Goal: Task Accomplishment & Management: Complete application form

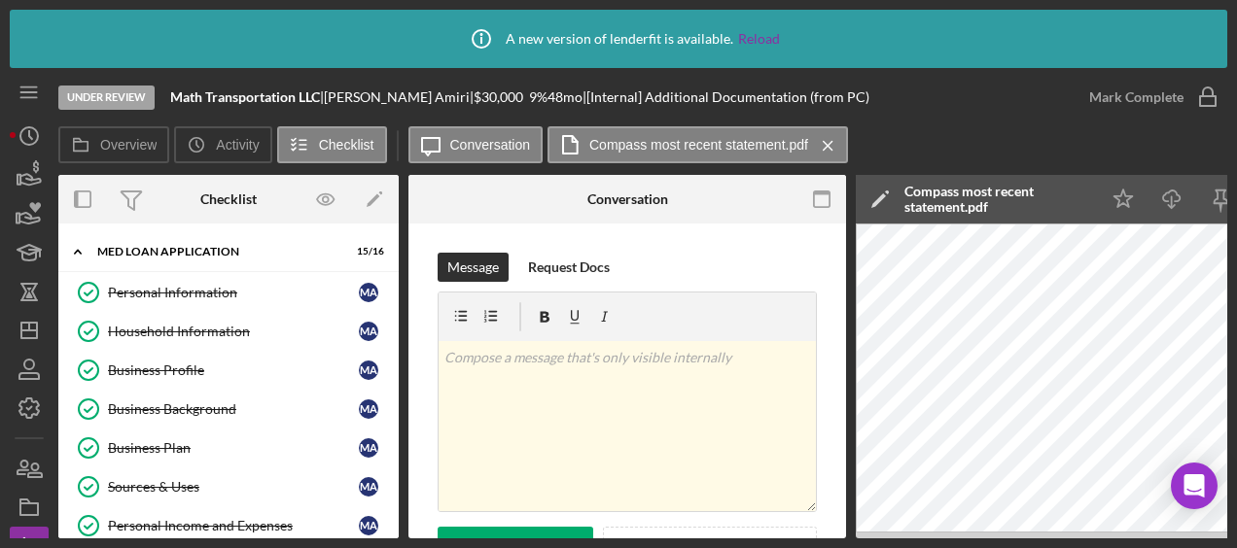
scroll to position [115, 0]
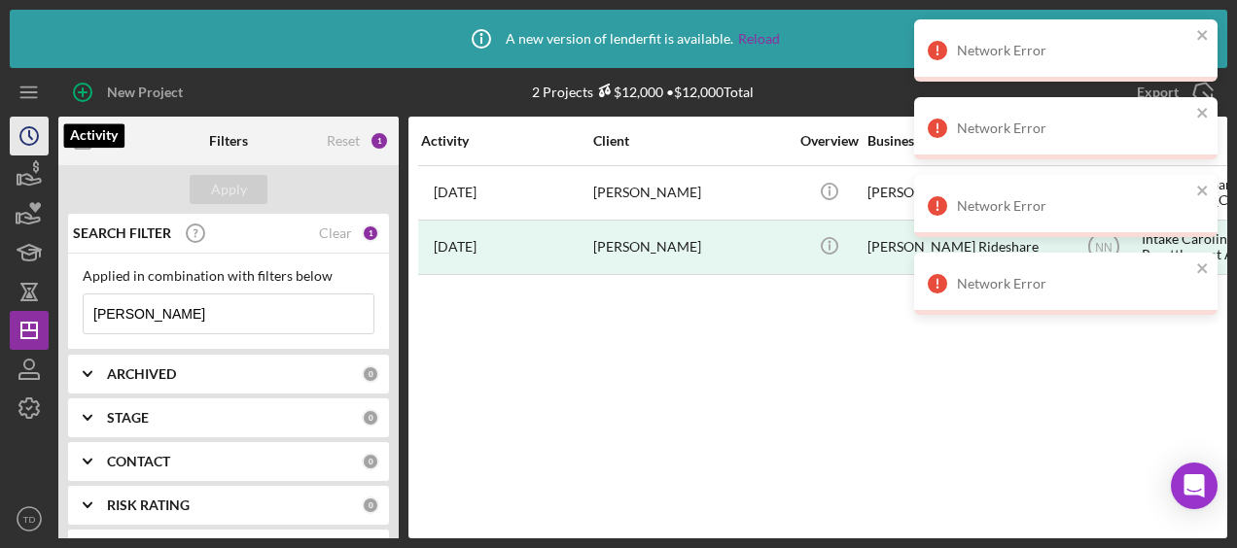
click at [29, 152] on icon "Icon/History" at bounding box center [29, 136] width 49 height 49
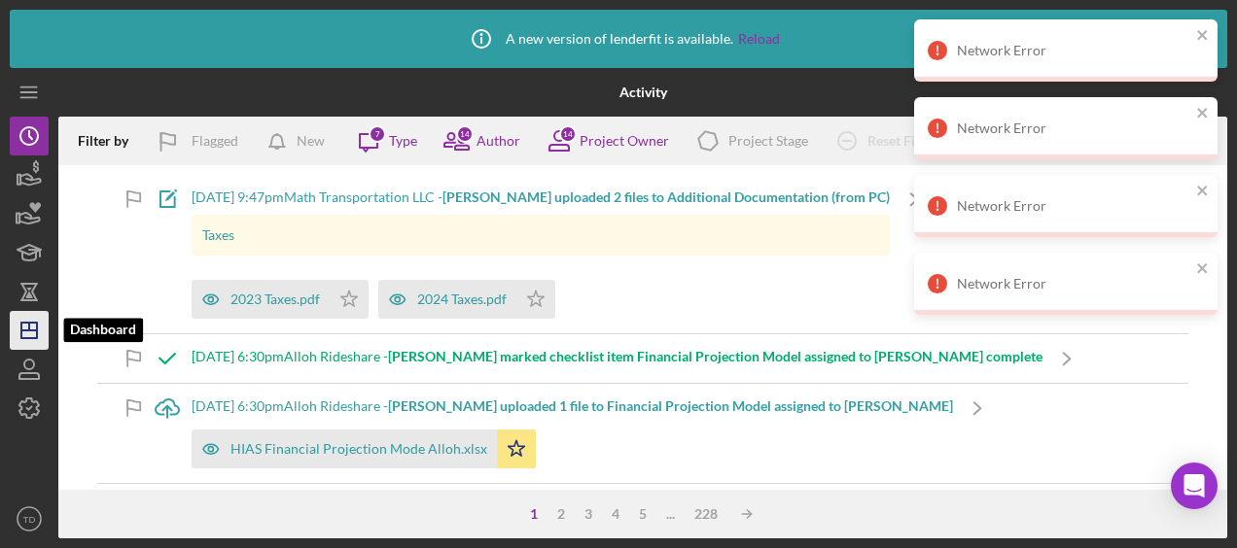
click at [37, 328] on polygon "button" at bounding box center [29, 331] width 16 height 16
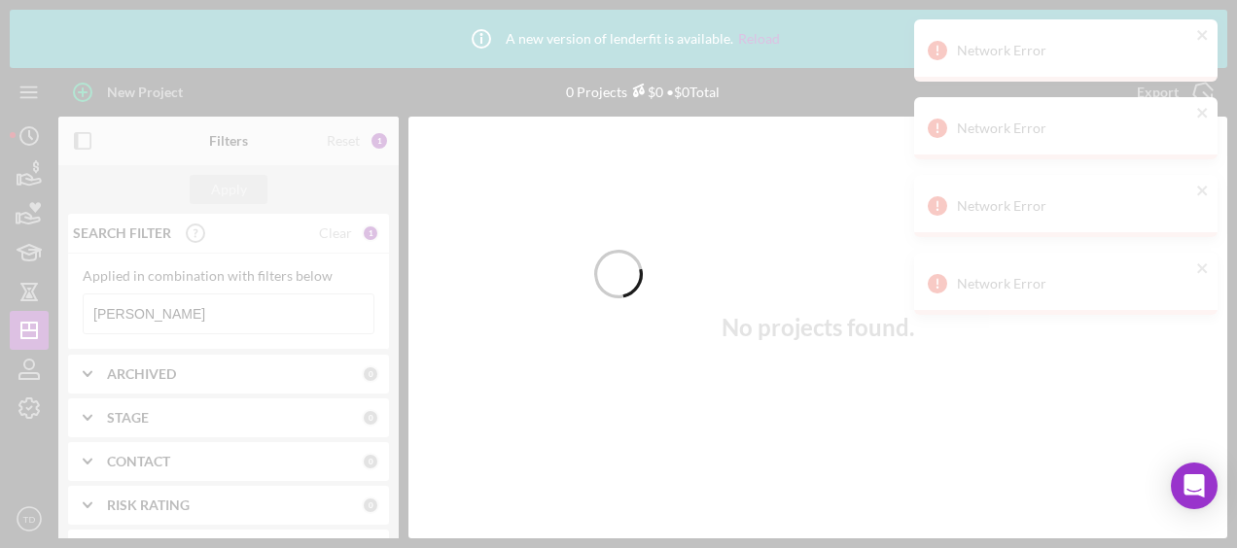
click at [189, 320] on div at bounding box center [618, 274] width 1237 height 548
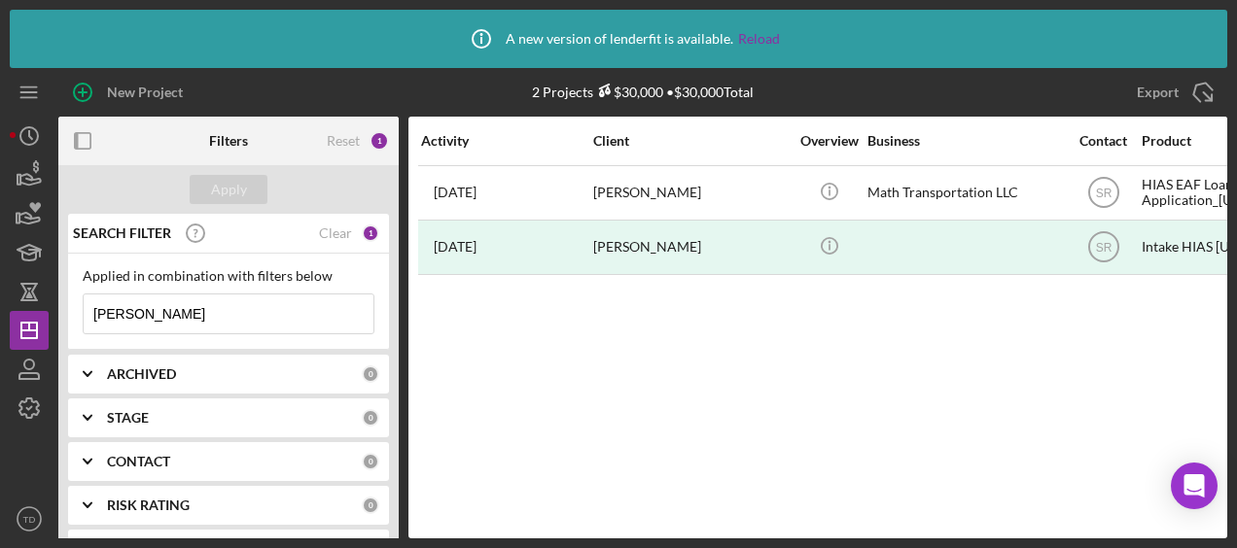
drag, startPoint x: 152, startPoint y: 319, endPoint x: -84, endPoint y: 286, distance: 237.6
click at [0, 286] on html "Icon/Info A new version of lenderfit is available. Reload New Project 2 Project…" at bounding box center [618, 274] width 1237 height 548
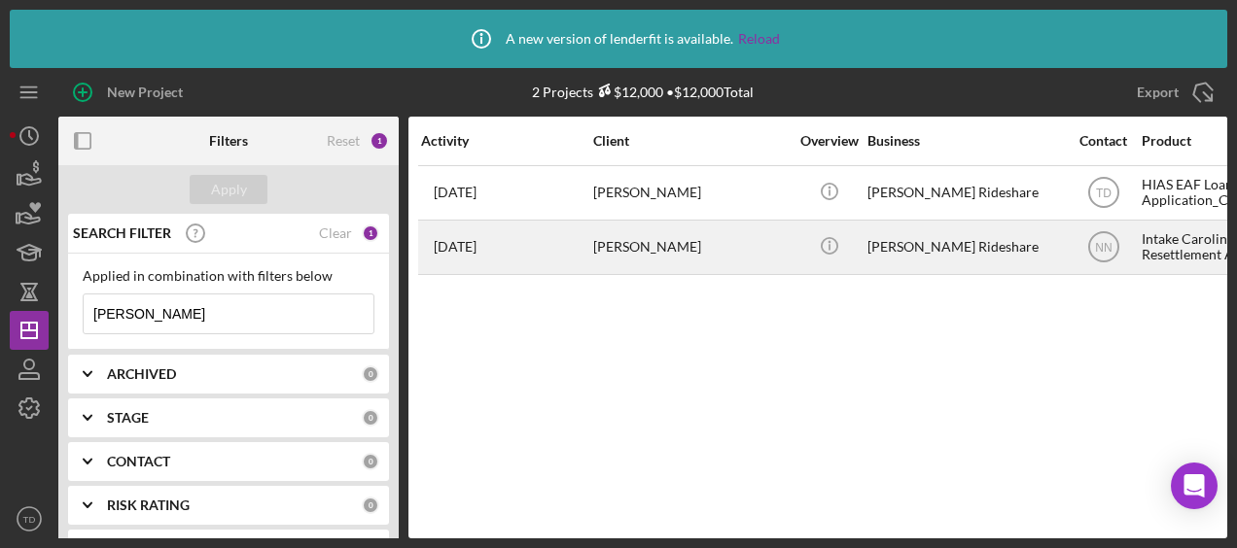
type input "[PERSON_NAME]"
click at [613, 253] on div "[PERSON_NAME]" at bounding box center [690, 248] width 194 height 52
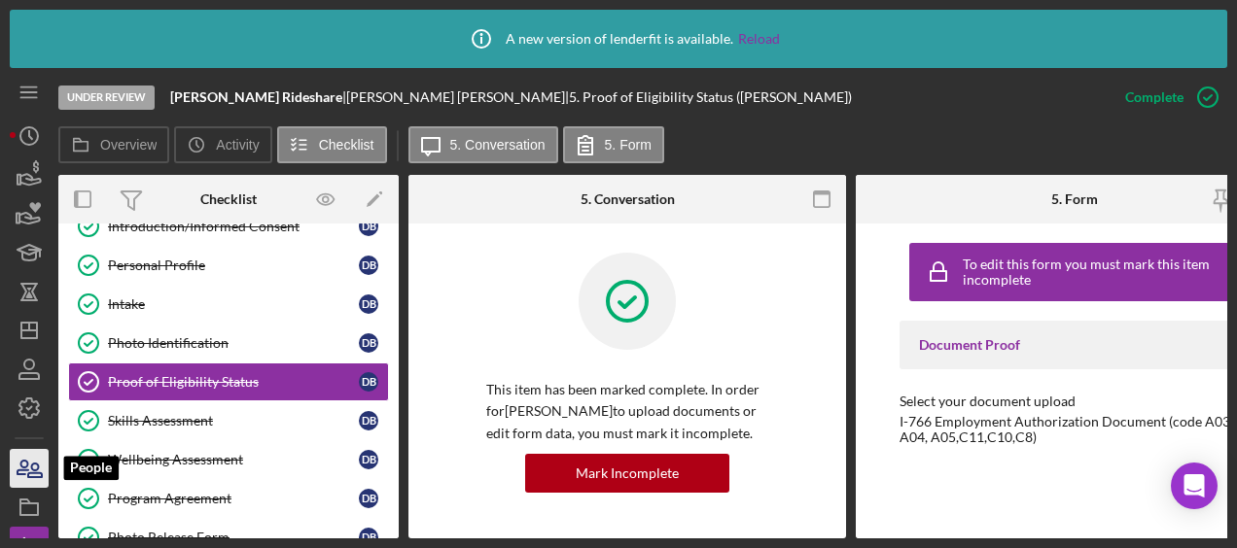
scroll to position [183, 0]
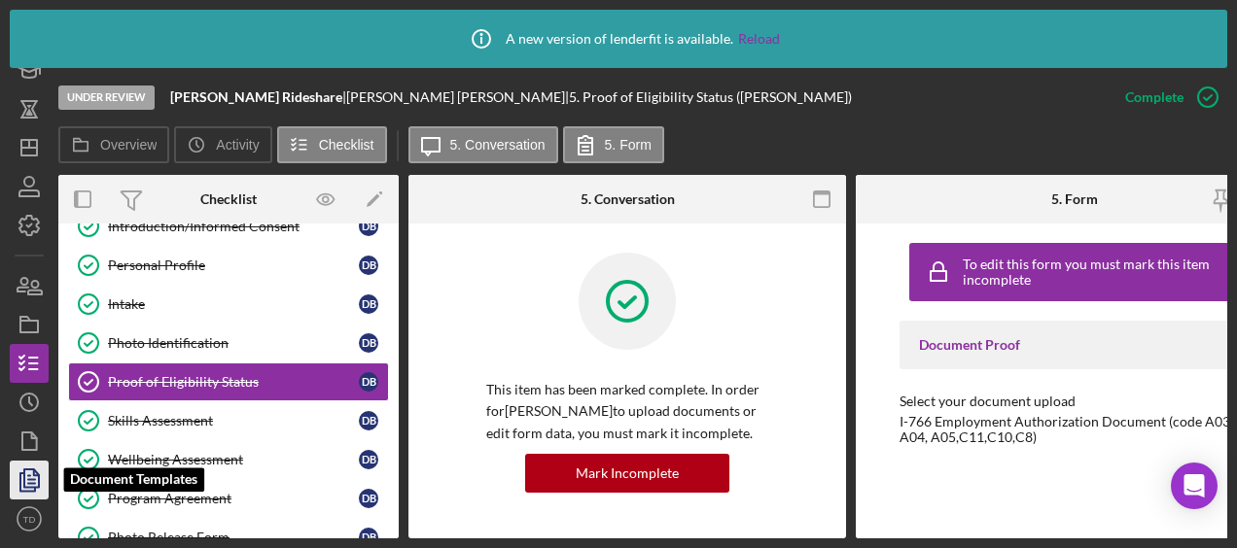
click at [29, 467] on icon "button" at bounding box center [29, 480] width 49 height 49
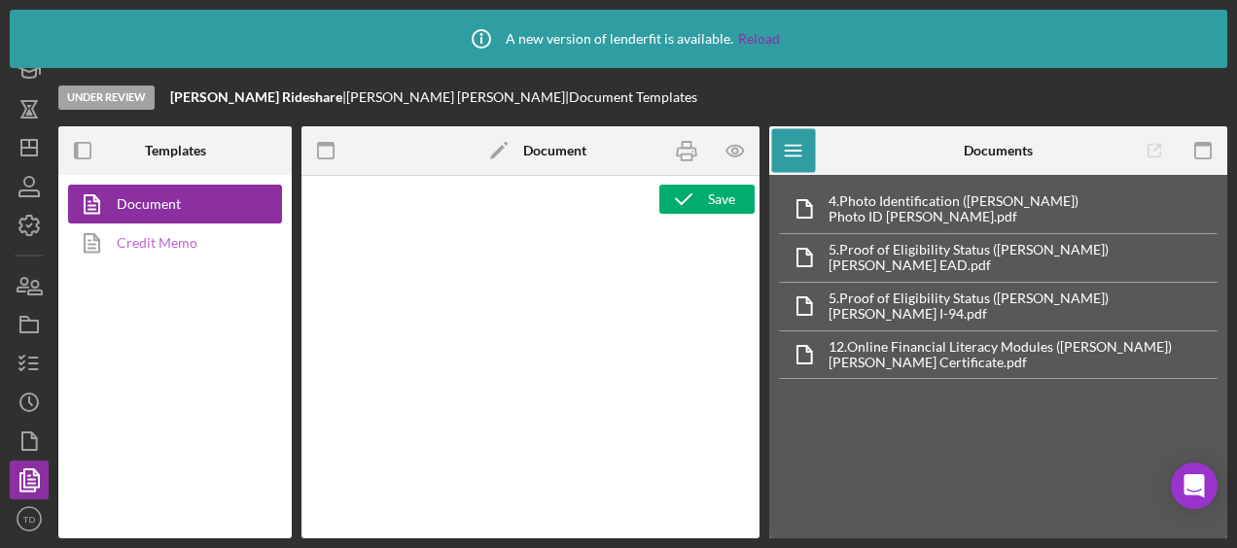
type textarea "<h3>Credit Wise</h3> <hr> <p><strong style="font-size: 18px">Credit Wise</stron…"
click at [157, 257] on link "Credit Memo" at bounding box center [170, 243] width 204 height 39
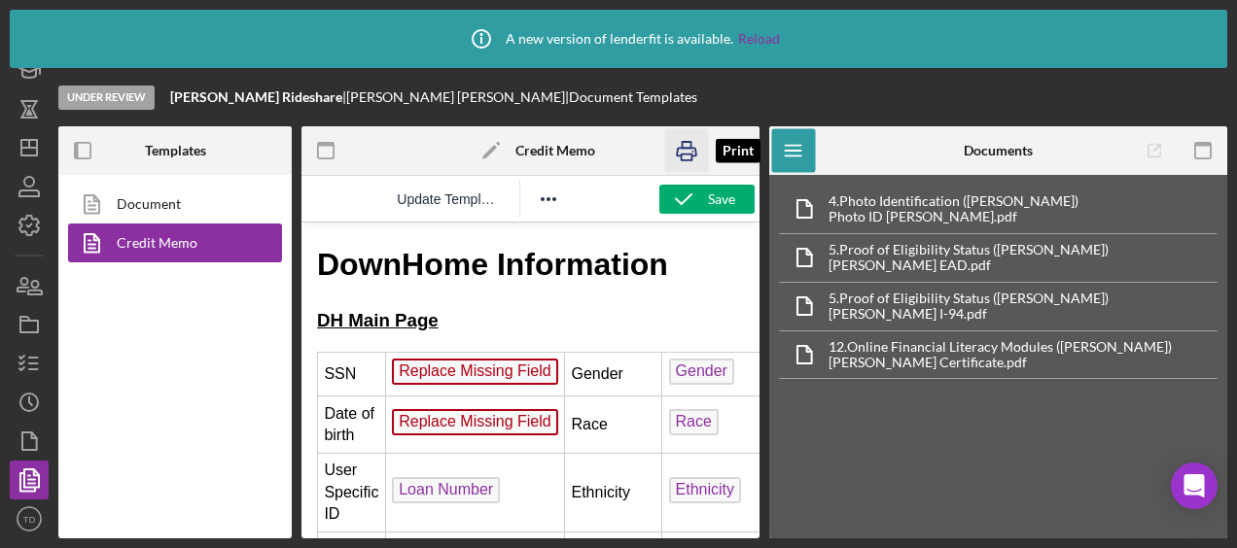
click at [689, 143] on icon "button" at bounding box center [687, 151] width 44 height 44
click at [21, 367] on icon "button" at bounding box center [29, 363] width 49 height 49
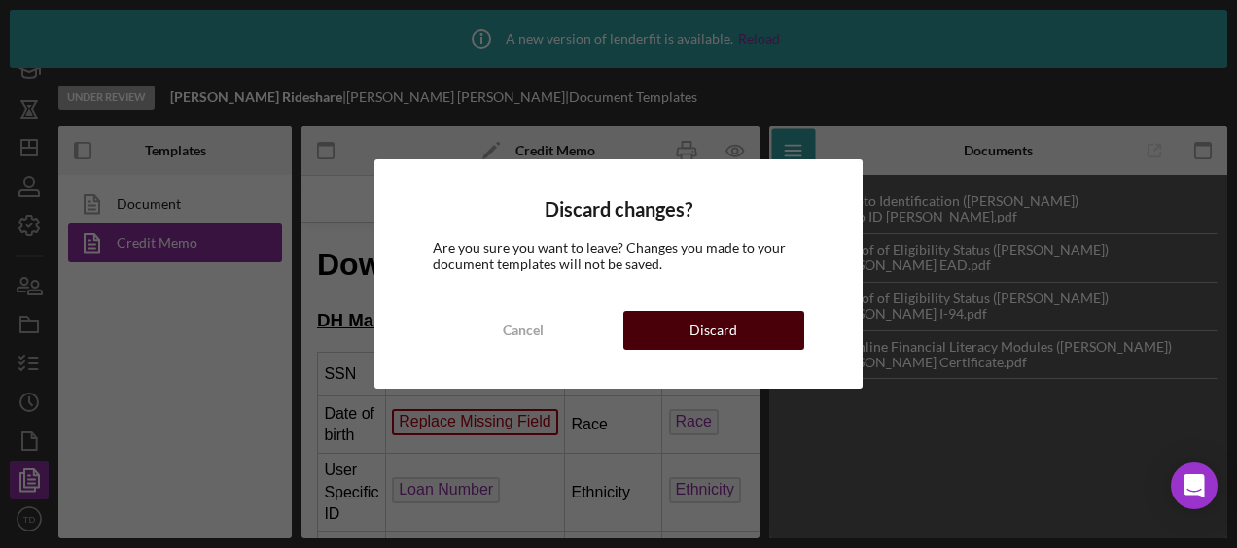
click at [711, 327] on div "Discard" at bounding box center [713, 330] width 48 height 39
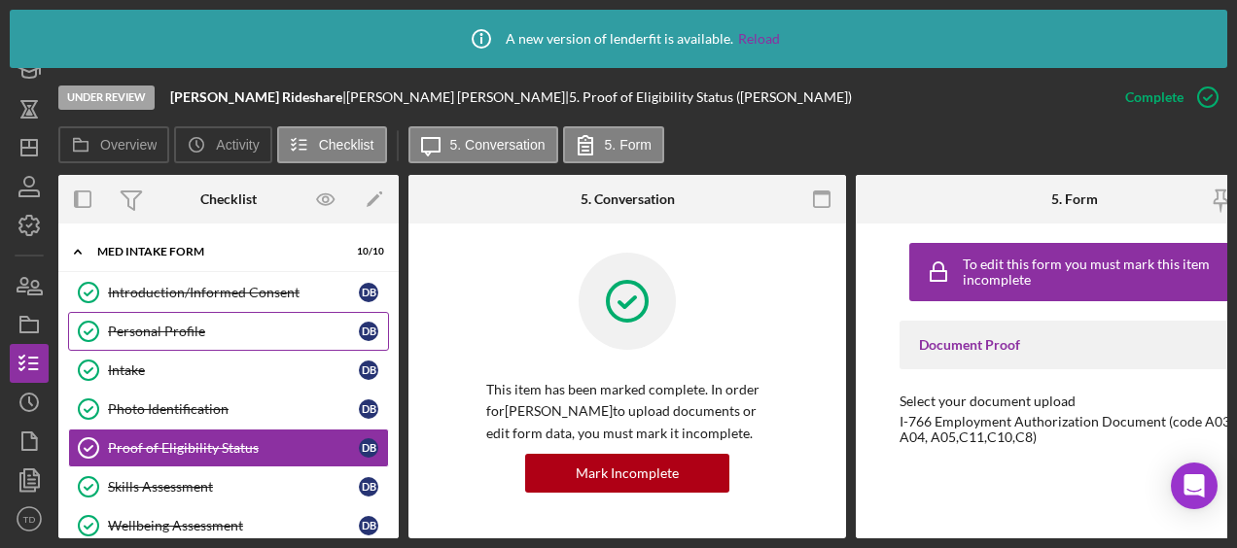
click at [158, 312] on link "Personal Profile Personal Profile D B" at bounding box center [228, 331] width 321 height 39
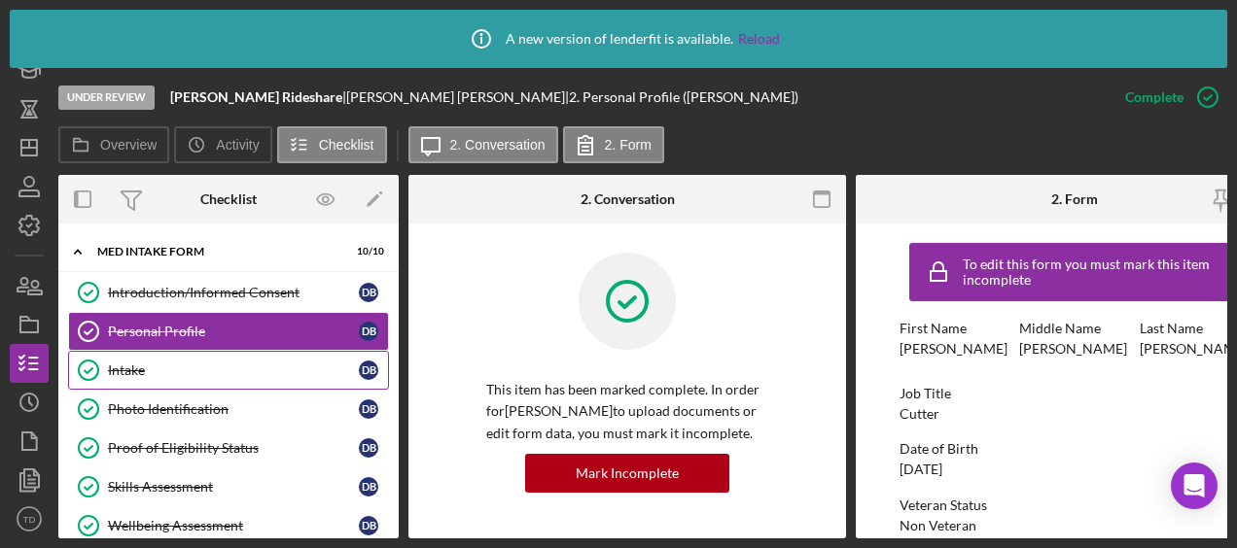
click at [202, 351] on link "Intake Intake D B" at bounding box center [228, 370] width 321 height 39
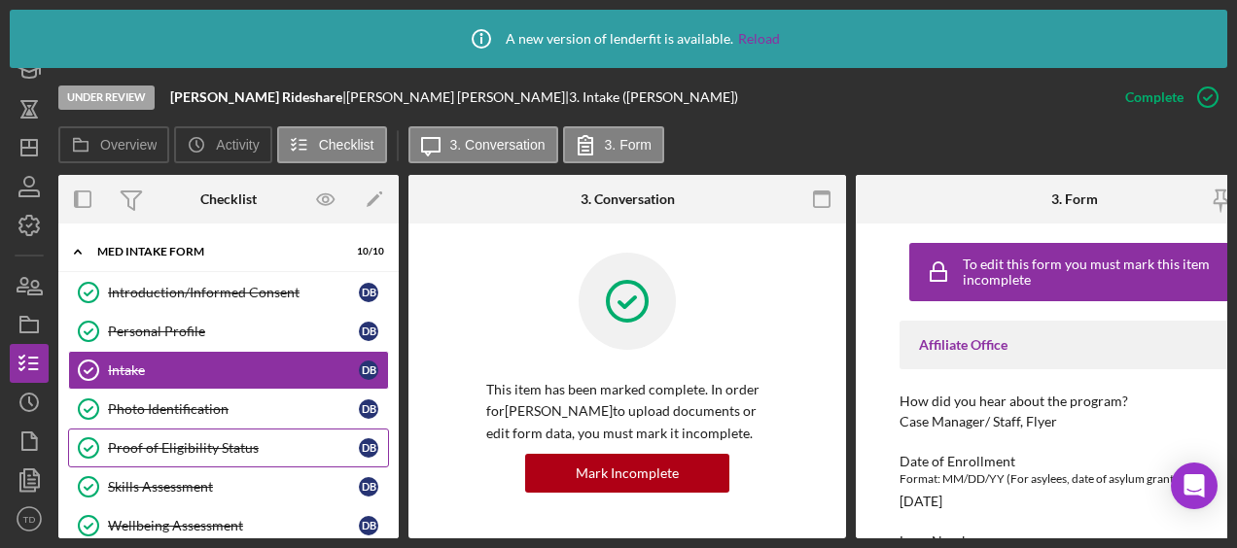
click at [176, 429] on link "Proof of Eligibility Status Proof of Eligibility Status D B" at bounding box center [228, 448] width 321 height 39
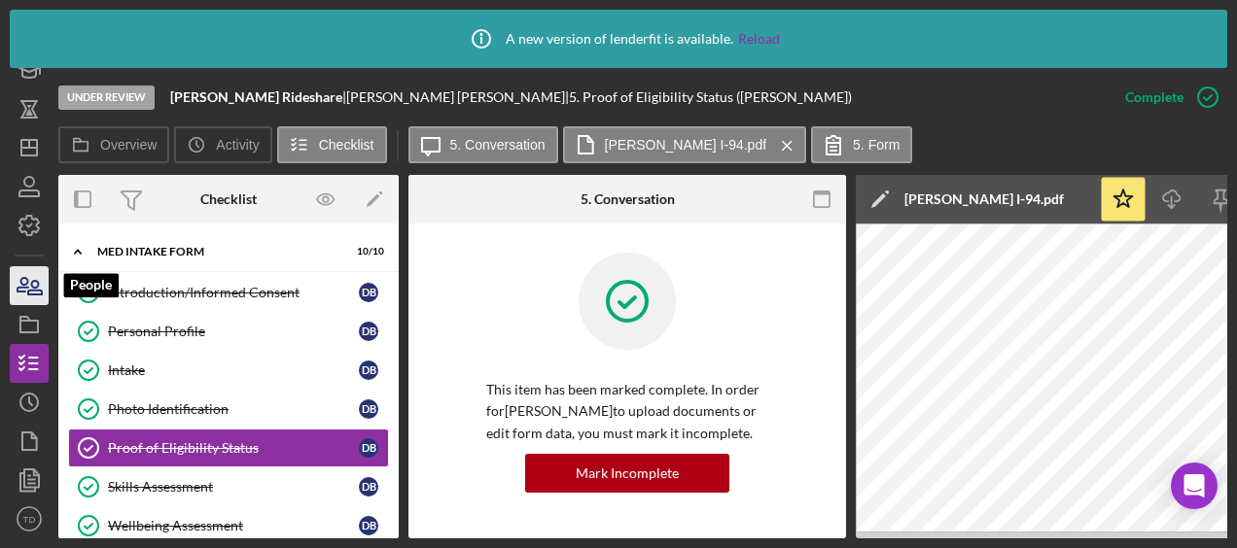
click at [33, 283] on icon "button" at bounding box center [29, 286] width 49 height 49
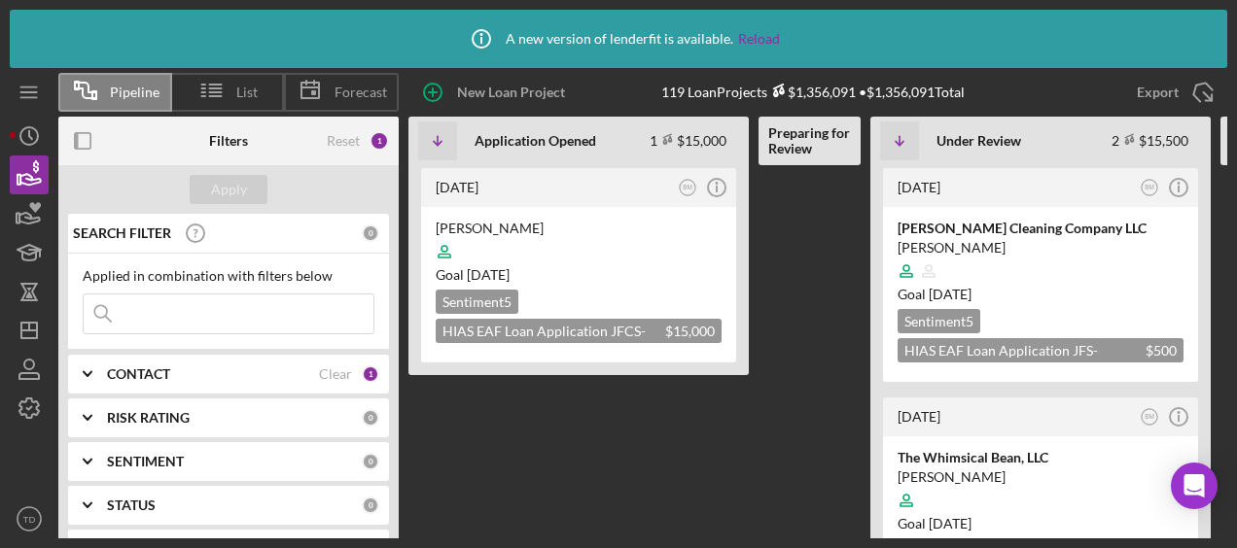
click at [215, 315] on input at bounding box center [229, 314] width 290 height 39
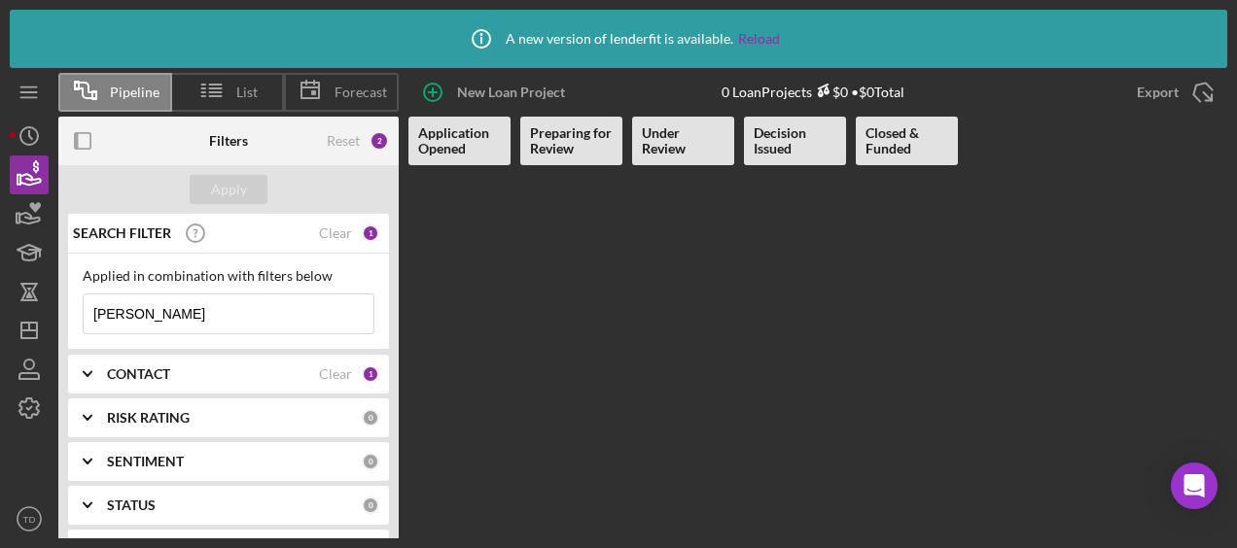
type input "[PERSON_NAME]"
click at [606, 277] on Review at bounding box center [571, 351] width 102 height 373
click at [334, 239] on div "Clear" at bounding box center [335, 234] width 33 height 16
click at [334, 375] on div "Clear" at bounding box center [335, 375] width 33 height 16
click at [270, 310] on input at bounding box center [229, 314] width 290 height 39
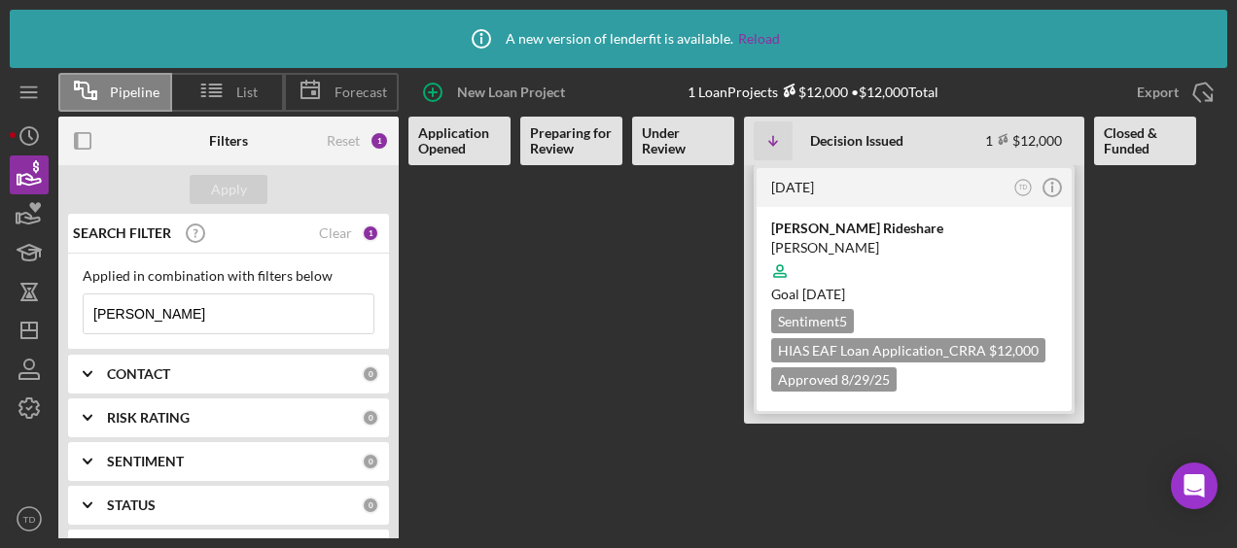
click at [819, 226] on div "[PERSON_NAME] Rideshare" at bounding box center [914, 228] width 286 height 19
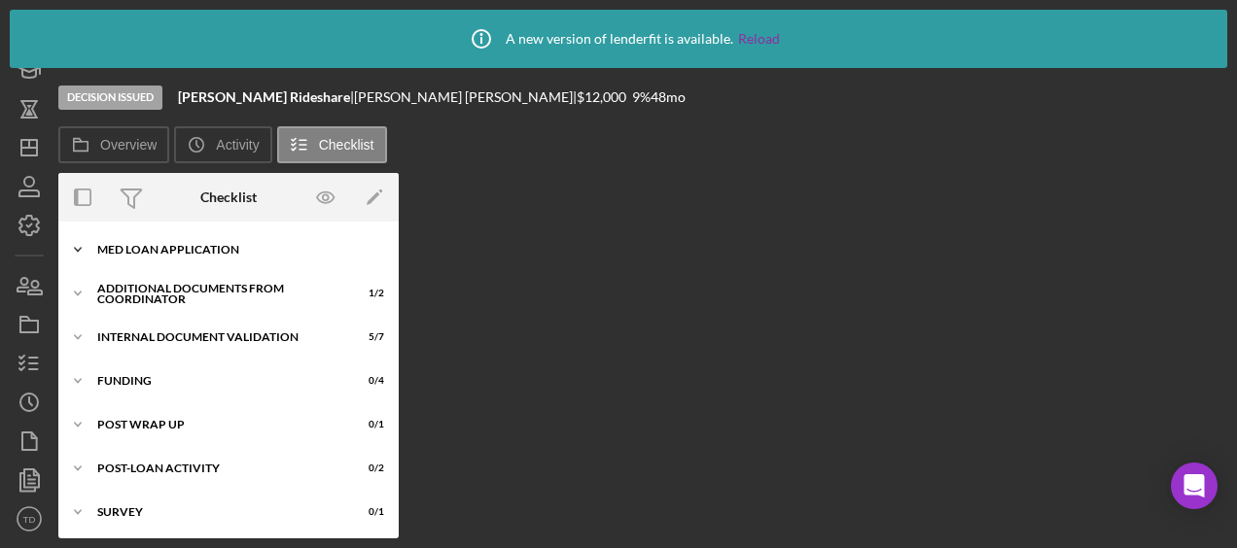
click at [158, 249] on div "MED Loan Application" at bounding box center [235, 250] width 277 height 12
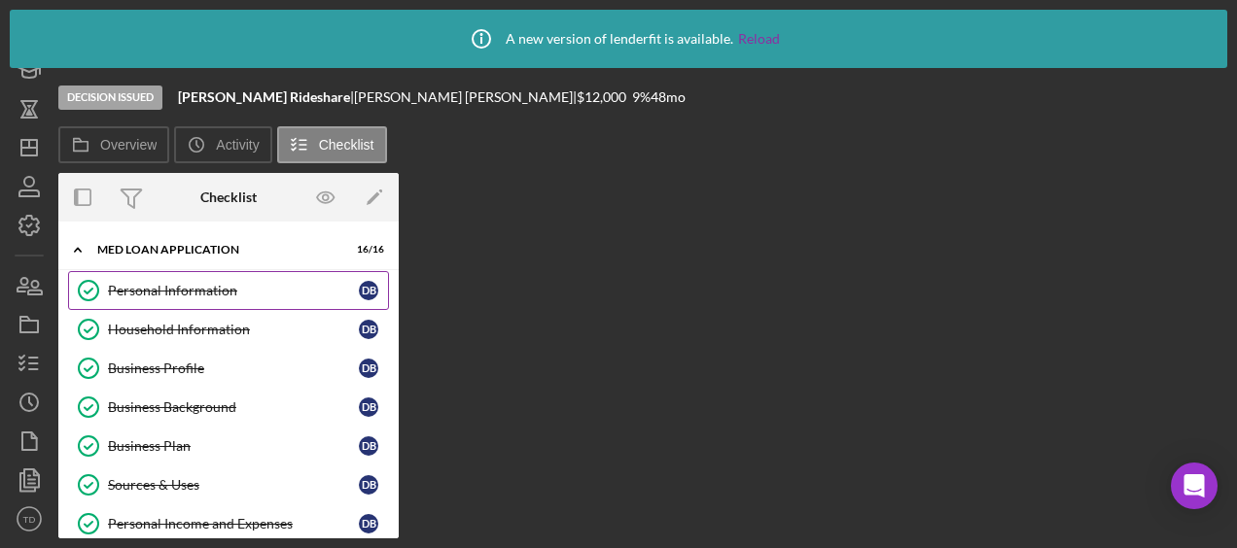
click at [149, 296] on div "Personal Information" at bounding box center [233, 291] width 251 height 16
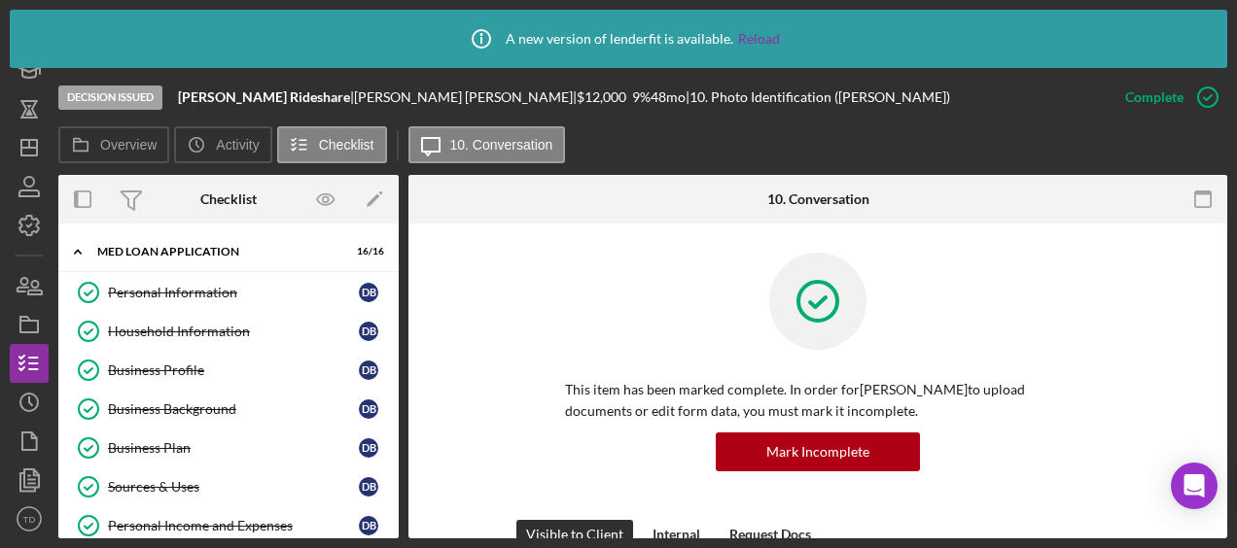
drag, startPoint x: 860, startPoint y: 371, endPoint x: 846, endPoint y: 338, distance: 35.8
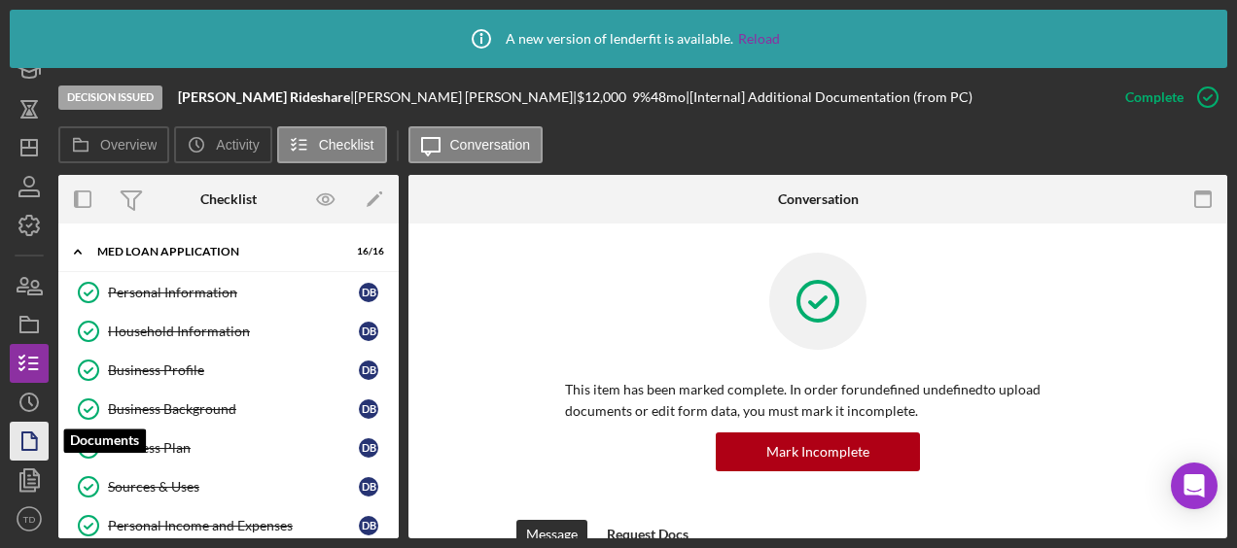
click at [29, 443] on icon "button" at bounding box center [29, 441] width 49 height 49
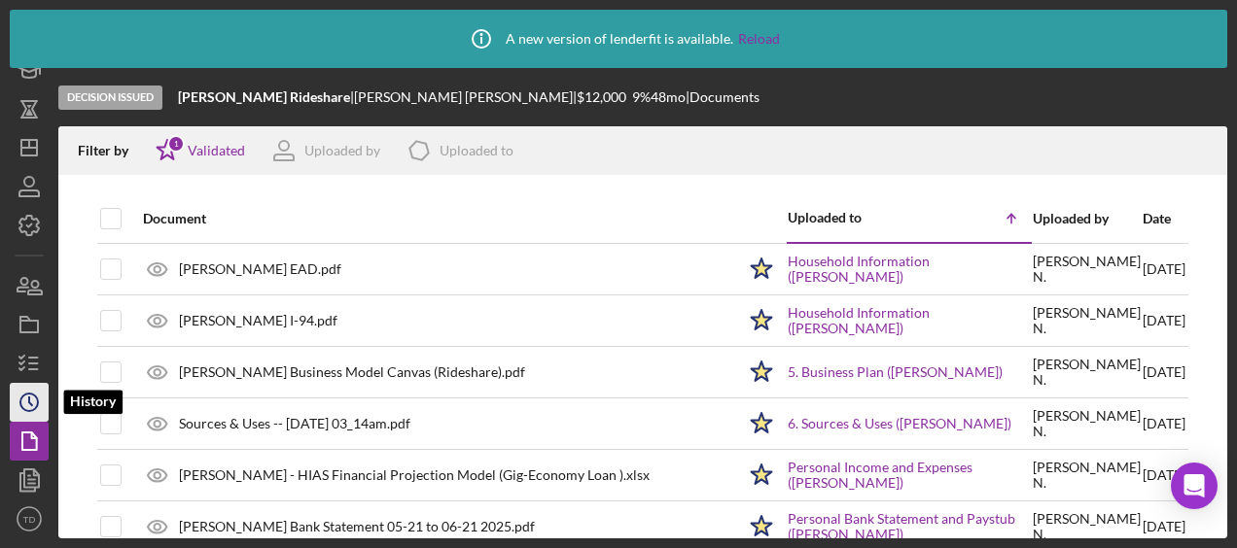
click at [35, 410] on icon "Icon/History" at bounding box center [29, 402] width 49 height 49
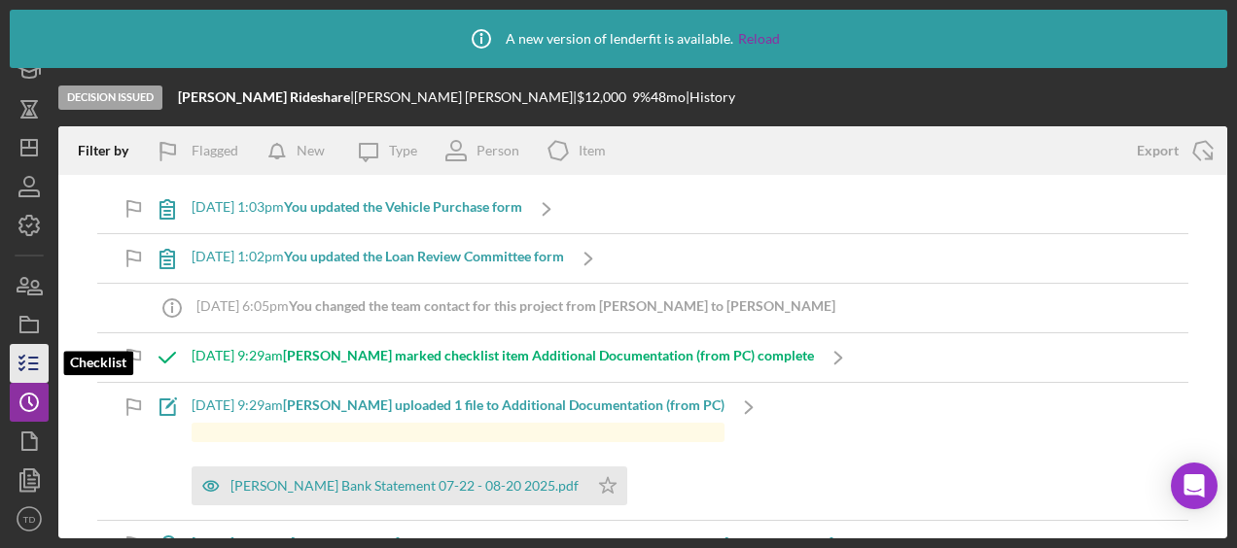
click at [29, 374] on icon "button" at bounding box center [29, 363] width 49 height 49
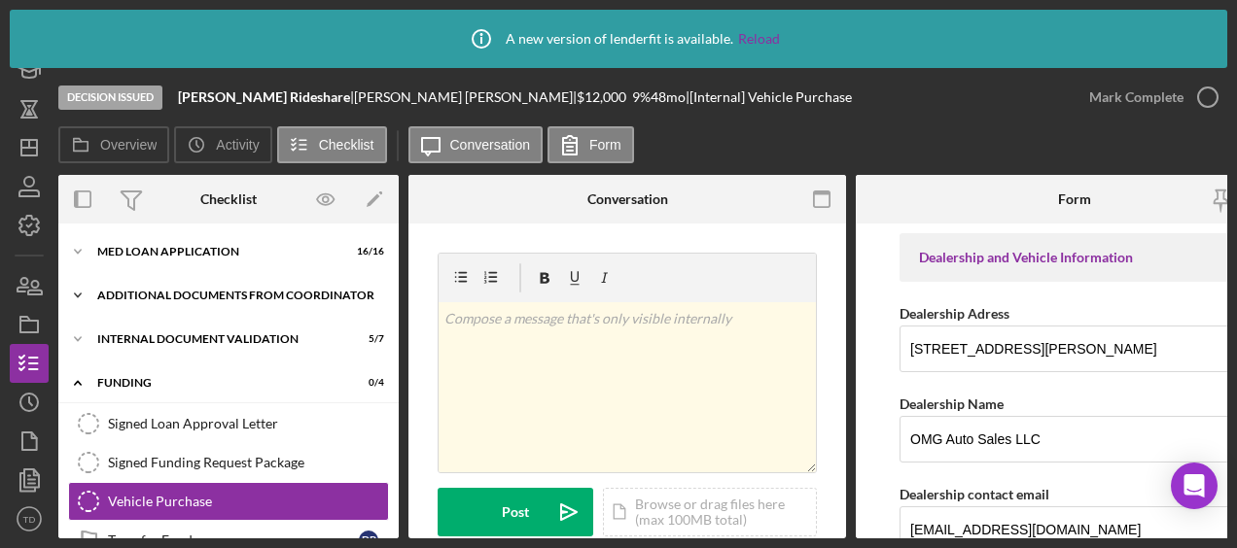
click at [160, 300] on div "Additional Documents from Coordinator" at bounding box center [235, 296] width 277 height 12
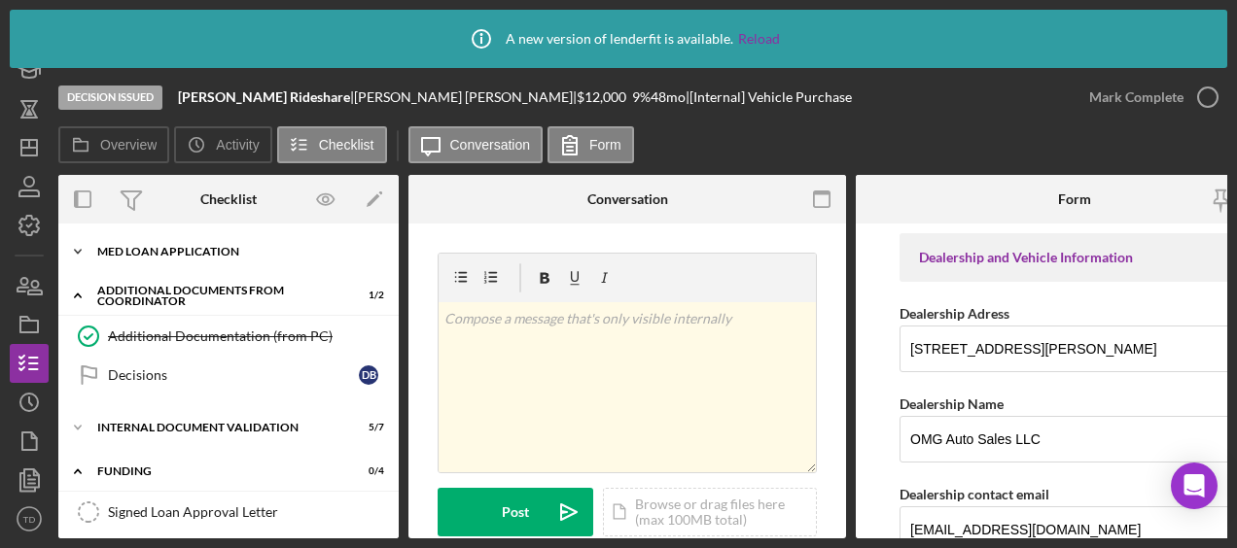
click at [149, 249] on div "MED Loan Application" at bounding box center [235, 252] width 277 height 12
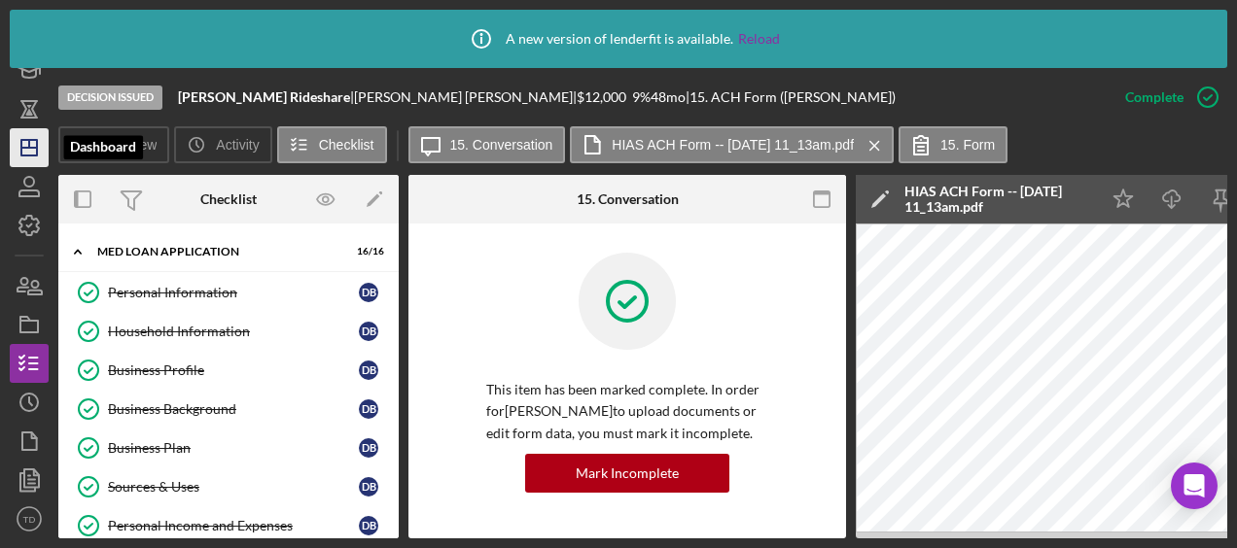
click at [28, 157] on icon "Icon/Dashboard" at bounding box center [29, 147] width 49 height 49
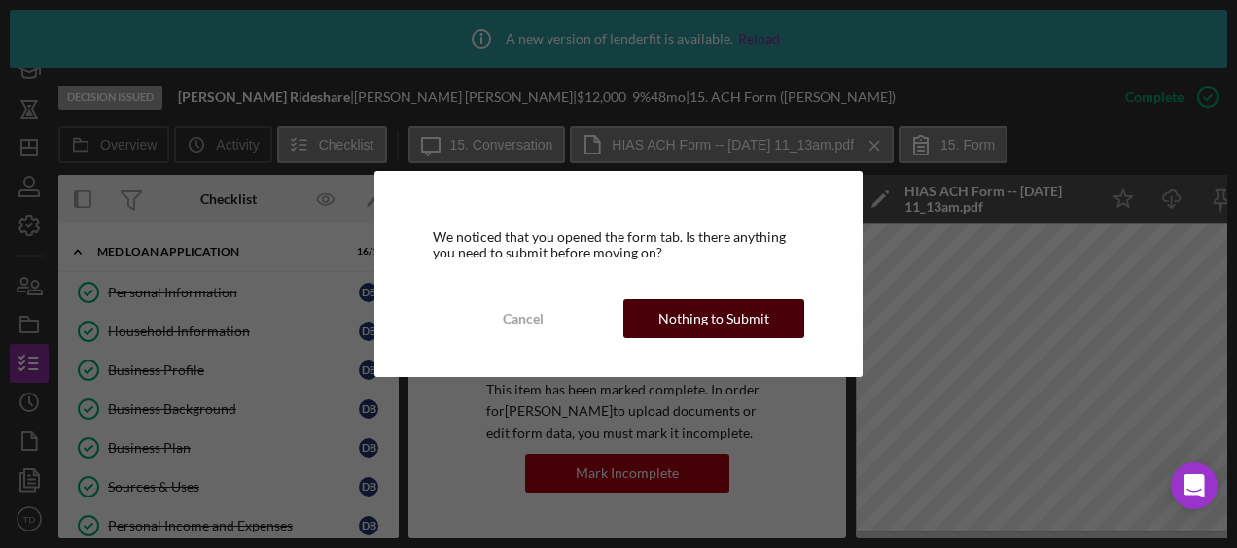
click at [714, 315] on div "Nothing to Submit" at bounding box center [713, 318] width 111 height 39
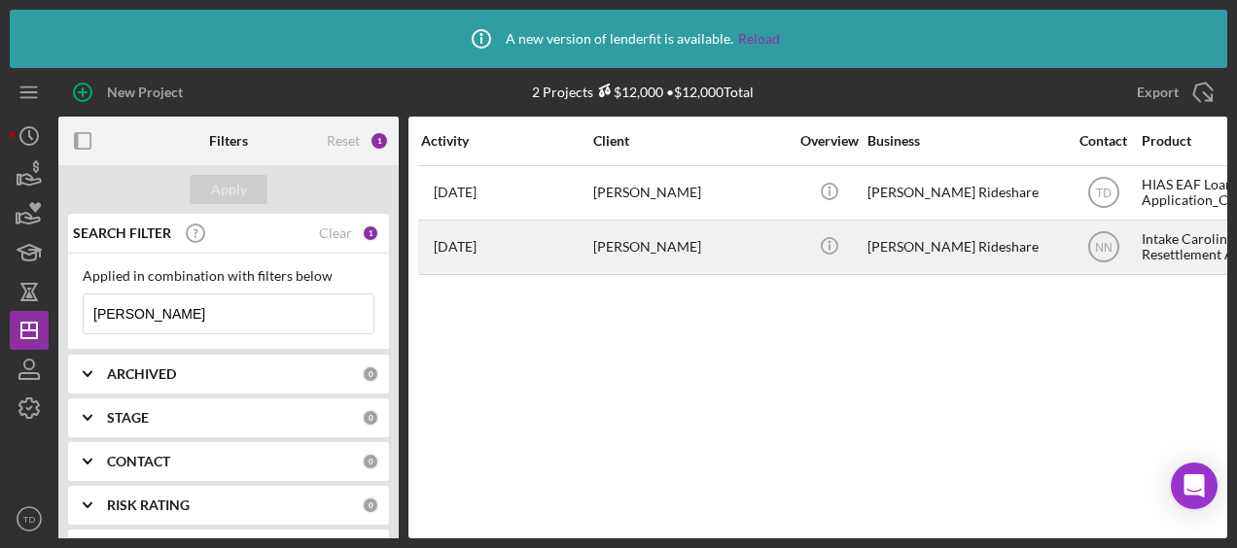
click at [476, 247] on time "[DATE]" at bounding box center [455, 247] width 43 height 16
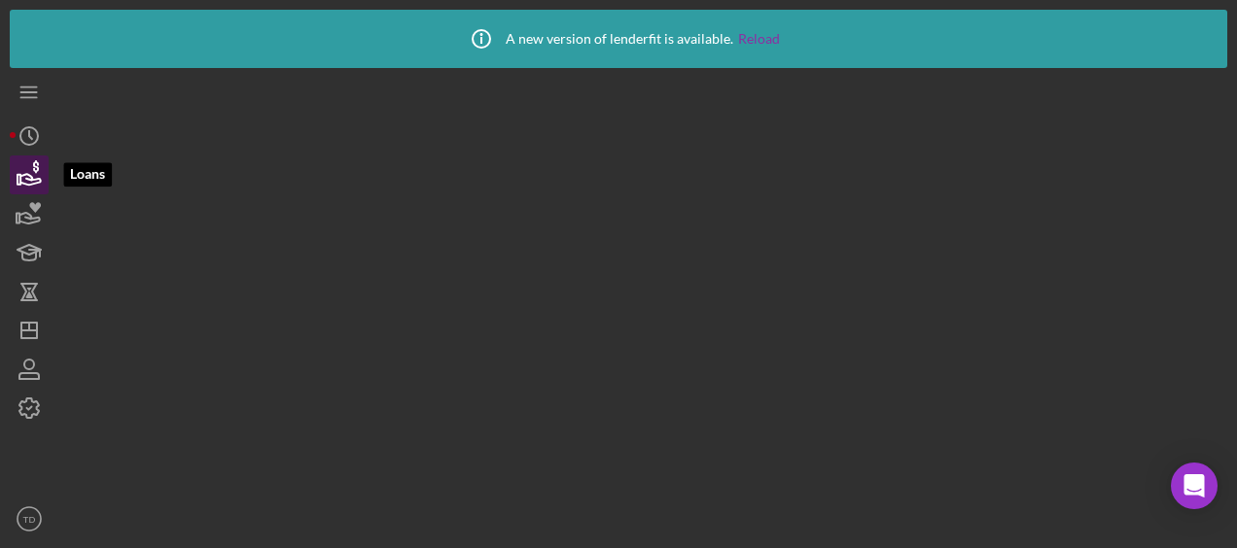
click at [25, 194] on icon "button" at bounding box center [29, 175] width 49 height 49
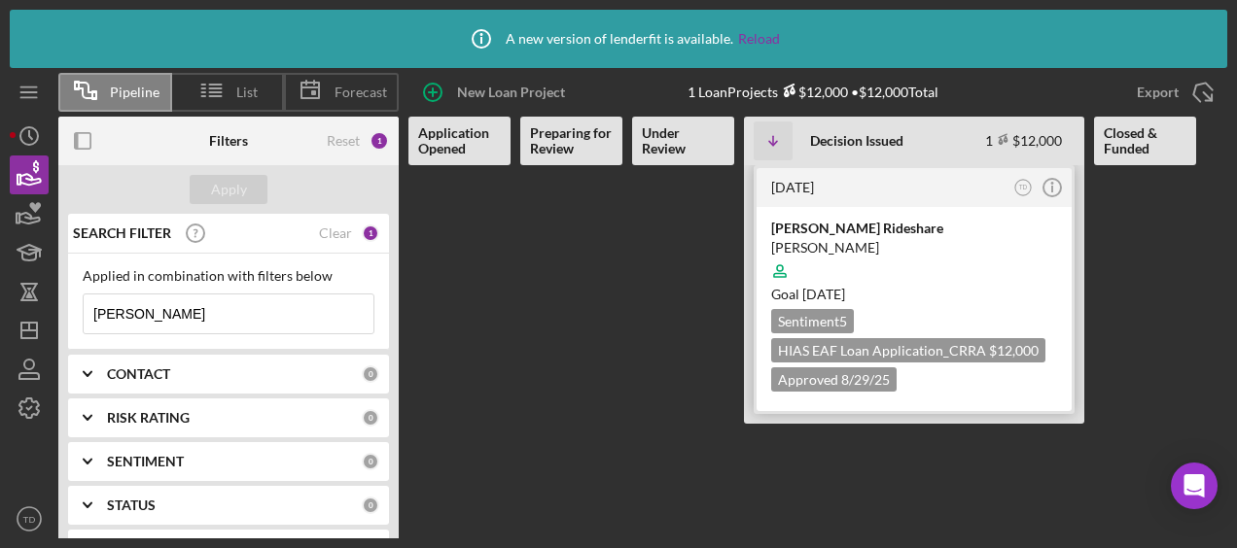
click at [817, 235] on div "[PERSON_NAME] Rideshare" at bounding box center [914, 228] width 286 height 19
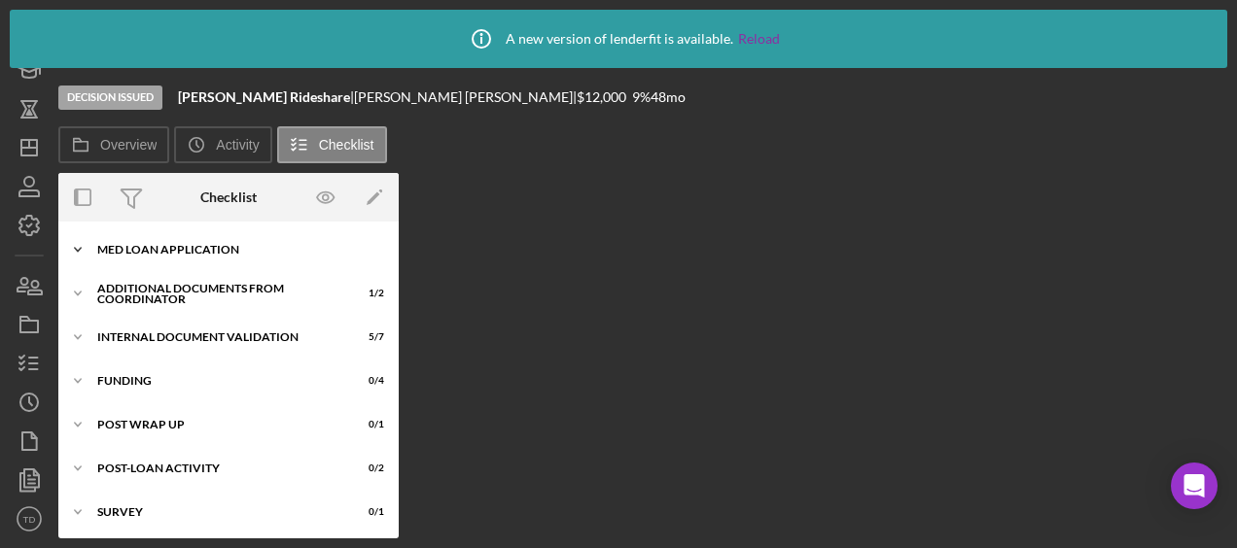
click at [123, 251] on div "MED Loan Application" at bounding box center [235, 250] width 277 height 12
